Goal: Task Accomplishment & Management: Use online tool/utility

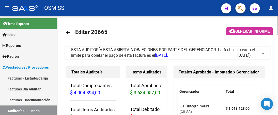
click at [262, 53] on span at bounding box center [262, 53] width 2 height 6
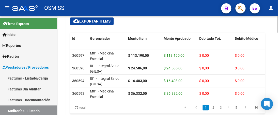
scroll to position [459, 0]
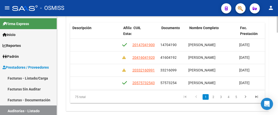
scroll to position [0, 397]
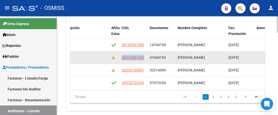
drag, startPoint x: 121, startPoint y: 58, endPoint x: 143, endPoint y: 57, distance: 22.1
click at [146, 61] on datatable-body-cell "20416041920" at bounding box center [134, 58] width 28 height 12
copy span "20416041920"
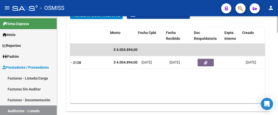
scroll to position [0, 128]
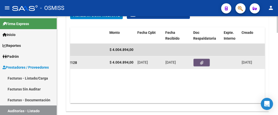
click at [202, 61] on icon "button" at bounding box center [201, 63] width 3 height 4
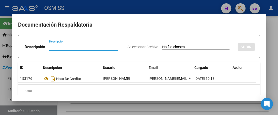
scroll to position [6, 0]
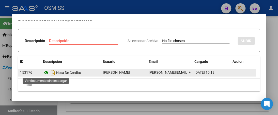
click at [46, 72] on icon at bounding box center [46, 73] width 7 height 6
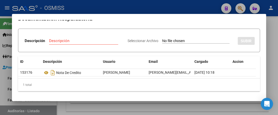
click at [185, 9] on div at bounding box center [139, 57] width 278 height 115
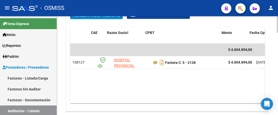
scroll to position [0, 0]
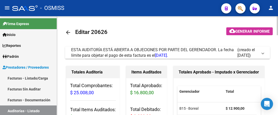
click at [262, 53] on span at bounding box center [262, 53] width 2 height 6
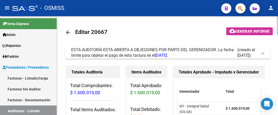
click at [261, 55] on span "ESTA AUDITORÍA ESTÁ ABIERTA A OBJECIONES POR PARTE DEL GERENCIADOR. La fecha lí…" at bounding box center [166, 52] width 190 height 11
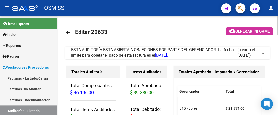
click at [262, 54] on span at bounding box center [262, 53] width 2 height 6
click at [261, 53] on span at bounding box center [262, 53] width 2 height 6
click at [263, 54] on span at bounding box center [262, 53] width 2 height 6
click at [264, 52] on mat-expansion-panel-header "ESTA AUDITORÍA ESTÁ ABIERTA A OBJECIONES POR PARTE DEL GERENCIADOR. La fecha lí…" at bounding box center [167, 53] width 205 height 12
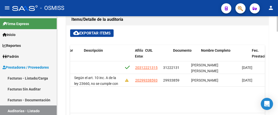
scroll to position [0, 387]
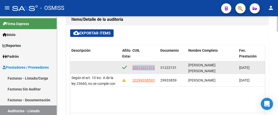
drag, startPoint x: 131, startPoint y: 67, endPoint x: 157, endPoint y: 69, distance: 26.5
click at [157, 69] on datatable-body-cell "20312221315" at bounding box center [144, 67] width 28 height 12
copy span "20312221315"
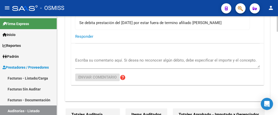
scroll to position [76, 0]
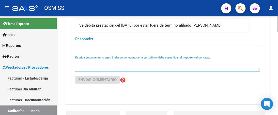
click at [90, 70] on div "Escriba su comentario aquí. Si desea no reconocer algún débito, debe especifica…" at bounding box center [167, 63] width 184 height 15
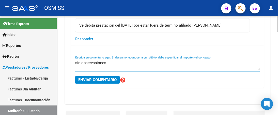
type textarea "sin observaciones"
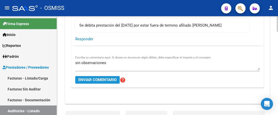
click at [90, 80] on span "Enviar comentario" at bounding box center [97, 80] width 38 height 5
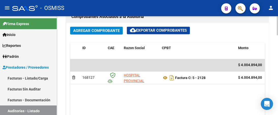
scroll to position [254, 0]
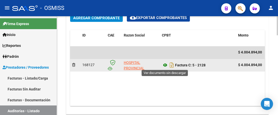
click at [165, 64] on icon at bounding box center [165, 65] width 7 height 6
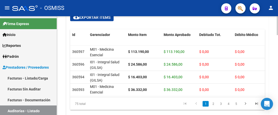
scroll to position [387, 0]
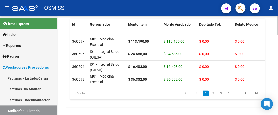
click at [277, 102] on html "menu - OSMISS person Firma Express Inicio Calendario SSS Instructivos Contacto …" at bounding box center [139, 57] width 278 height 115
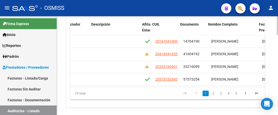
scroll to position [0, 367]
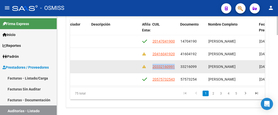
drag, startPoint x: 152, startPoint y: 67, endPoint x: 175, endPoint y: 67, distance: 23.1
click at [175, 67] on div "20332160991" at bounding box center [164, 67] width 24 height 6
copy span "20332160991"
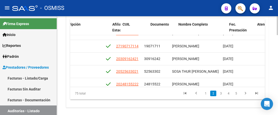
scroll to position [71, 427]
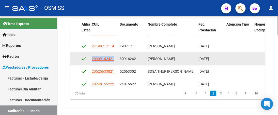
drag, startPoint x: 91, startPoint y: 57, endPoint x: 114, endPoint y: 58, distance: 22.4
click at [114, 58] on div "20309162421" at bounding box center [104, 59] width 24 height 6
copy span "20309162421"
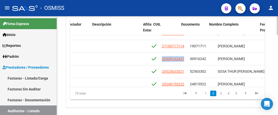
scroll to position [71, 366]
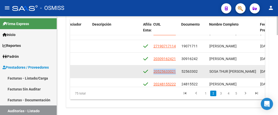
drag, startPoint x: 153, startPoint y: 71, endPoint x: 175, endPoint y: 72, distance: 22.4
click at [175, 72] on div "20525633021" at bounding box center [165, 72] width 24 height 6
copy span "20525633021"
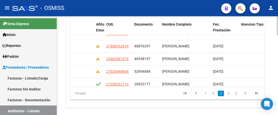
scroll to position [122, 414]
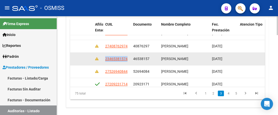
drag, startPoint x: 104, startPoint y: 58, endPoint x: 128, endPoint y: 59, distance: 24.1
click at [128, 59] on datatable-body-cell "23465381574" at bounding box center [117, 59] width 28 height 12
copy span "23465381574"
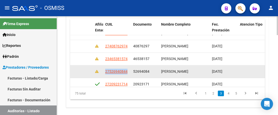
drag, startPoint x: 104, startPoint y: 71, endPoint x: 128, endPoint y: 73, distance: 24.2
click at [128, 73] on datatable-body-cell "27526940844" at bounding box center [117, 72] width 28 height 12
copy span "27526940844"
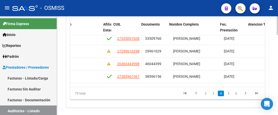
scroll to position [193, 406]
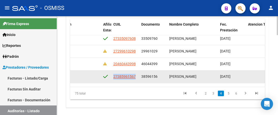
drag, startPoint x: 112, startPoint y: 77, endPoint x: 138, endPoint y: 77, distance: 25.9
click at [138, 77] on datatable-body-cell "27385961567" at bounding box center [125, 77] width 28 height 12
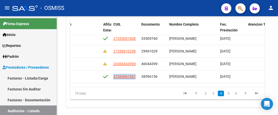
copy span "27385961567"
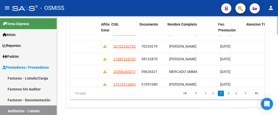
scroll to position [376, 407]
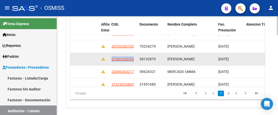
drag, startPoint x: 111, startPoint y: 59, endPoint x: 133, endPoint y: 62, distance: 22.5
click at [133, 62] on datatable-body-cell "27381328703" at bounding box center [123, 59] width 28 height 12
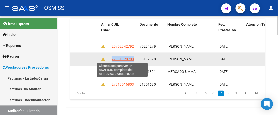
copy span "27381328703"
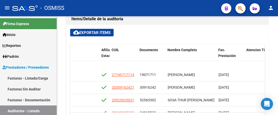
scroll to position [76, 407]
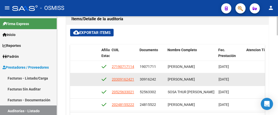
click at [149, 77] on span "30916242" at bounding box center [148, 79] width 16 height 4
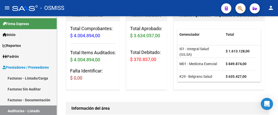
scroll to position [0, 0]
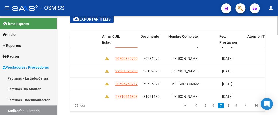
scroll to position [376, 407]
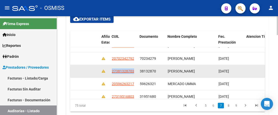
drag, startPoint x: 111, startPoint y: 71, endPoint x: 134, endPoint y: 73, distance: 23.7
click at [134, 73] on datatable-body-cell "27381328703" at bounding box center [124, 71] width 28 height 12
copy span "27381328703"
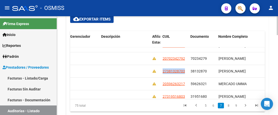
scroll to position [376, 398]
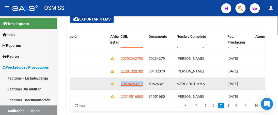
drag, startPoint x: 119, startPoint y: 85, endPoint x: 144, endPoint y: 86, distance: 24.9
click at [144, 86] on datatable-body-cell "20596263217" at bounding box center [133, 84] width 28 height 12
copy span "20596263217"
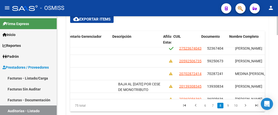
scroll to position [437, 346]
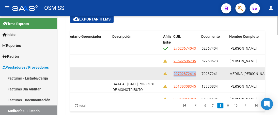
drag, startPoint x: 171, startPoint y: 72, endPoint x: 197, endPoint y: 74, distance: 26.0
click at [197, 74] on datatable-body-cell "20702872414" at bounding box center [185, 74] width 28 height 12
copy span "20702872414"
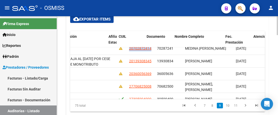
scroll to position [462, 401]
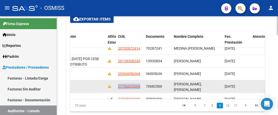
drag, startPoint x: 118, startPoint y: 87, endPoint x: 140, endPoint y: 90, distance: 22.3
click at [140, 90] on datatable-body-cell "27706825008" at bounding box center [130, 86] width 28 height 12
